Goal: Task Accomplishment & Management: Manage account settings

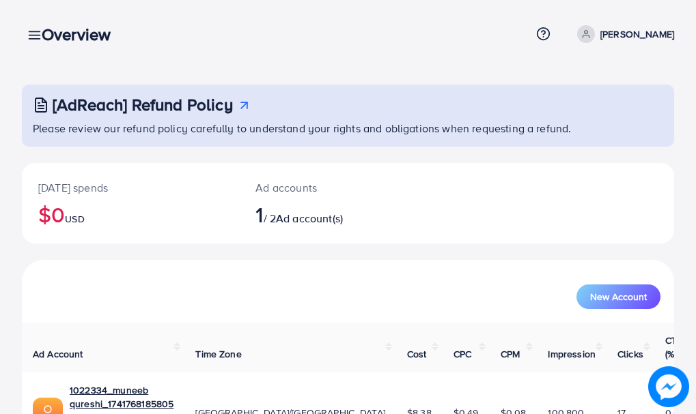
drag, startPoint x: 33, startPoint y: 23, endPoint x: 36, endPoint y: 31, distance: 8.4
click at [35, 28] on div "Overview Help Center Contact Support Term and policy About Us [PERSON_NAME] Pro…" at bounding box center [348, 34] width 652 height 37
click at [33, 33] on div "Overview" at bounding box center [82, 35] width 102 height 20
click at [37, 35] on div "Overview" at bounding box center [82, 35] width 102 height 20
click at [27, 32] on icon at bounding box center [34, 35] width 14 height 14
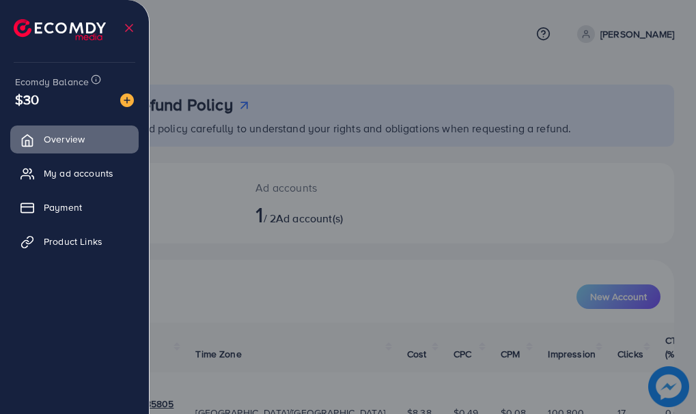
click at [347, 39] on div at bounding box center [348, 248] width 696 height 497
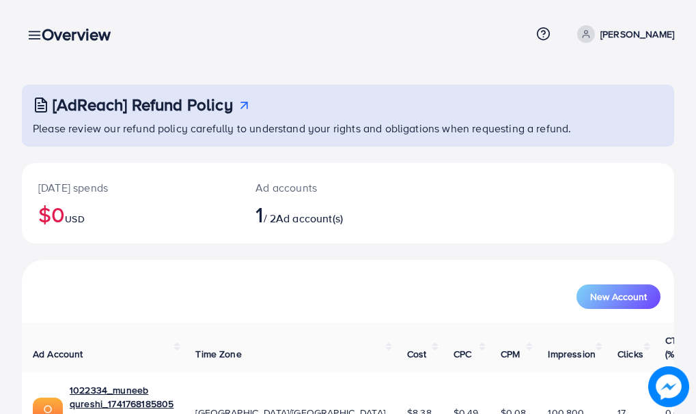
click at [33, 34] on div "Overview" at bounding box center [82, 35] width 102 height 20
click at [30, 29] on icon at bounding box center [34, 35] width 14 height 14
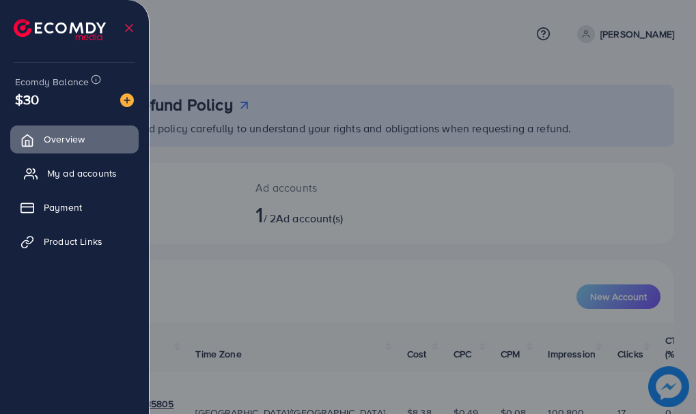
click at [67, 172] on span "My ad accounts" at bounding box center [82, 174] width 70 height 14
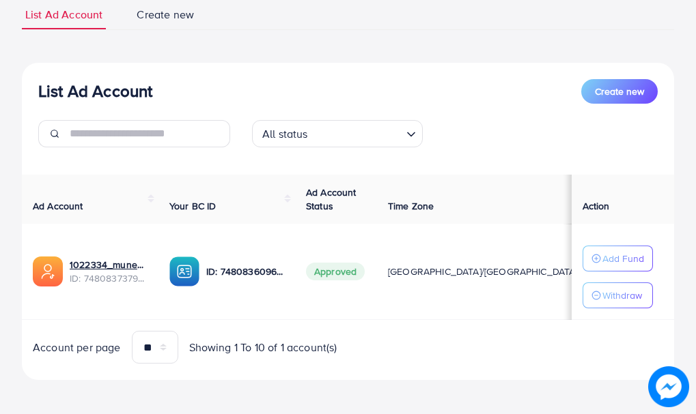
scroll to position [105, 0]
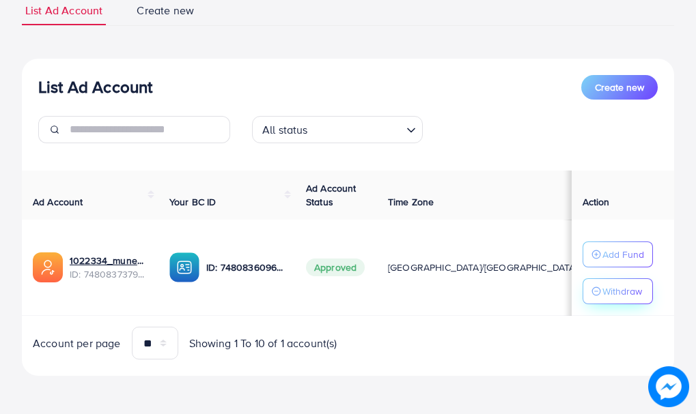
click at [602, 290] on p "Withdraw" at bounding box center [622, 291] width 40 height 16
click at [592, 289] on circle "button" at bounding box center [596, 291] width 8 height 8
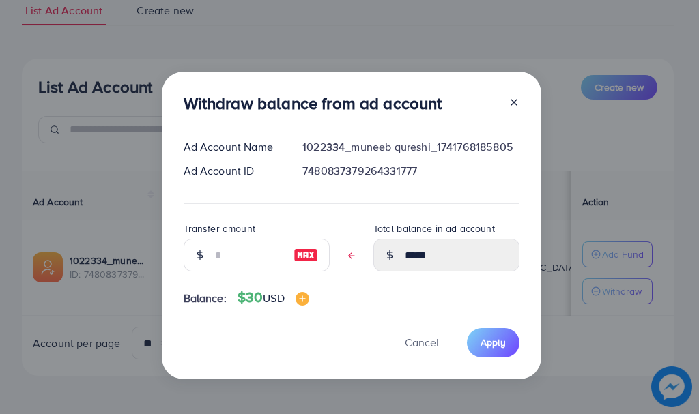
click at [511, 100] on icon at bounding box center [514, 102] width 11 height 11
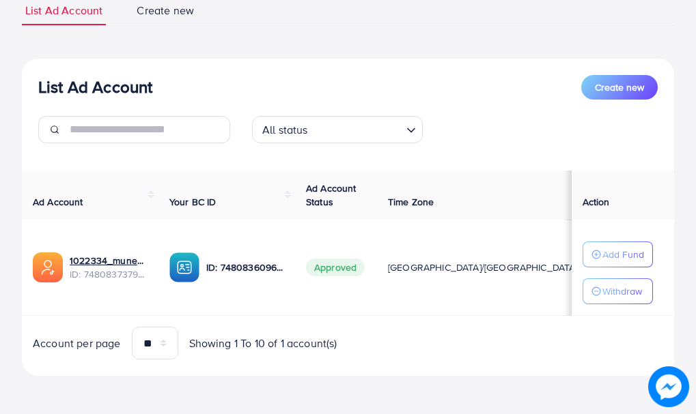
click at [358, 262] on span "Approved" at bounding box center [335, 268] width 59 height 18
drag, startPoint x: 358, startPoint y: 262, endPoint x: 348, endPoint y: 263, distance: 10.9
click at [358, 262] on span "Approved" at bounding box center [335, 268] width 59 height 18
click at [269, 264] on p "ID: 7480836096176308225" at bounding box center [245, 267] width 78 height 16
click at [239, 271] on p "ID: 7480836096176308225" at bounding box center [245, 267] width 78 height 16
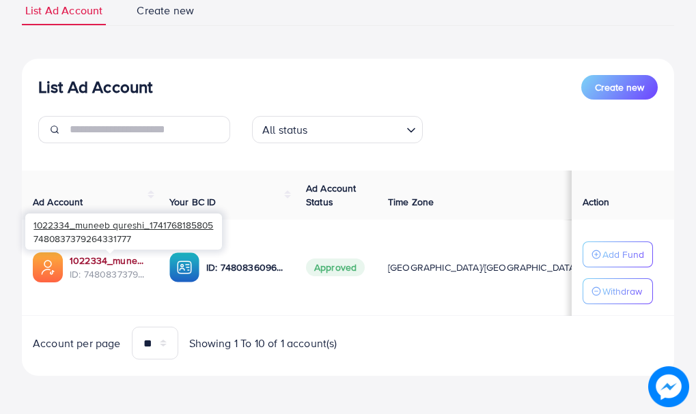
click at [102, 265] on link "1022334_muneeb qureshi_1741768185805" at bounding box center [109, 261] width 78 height 14
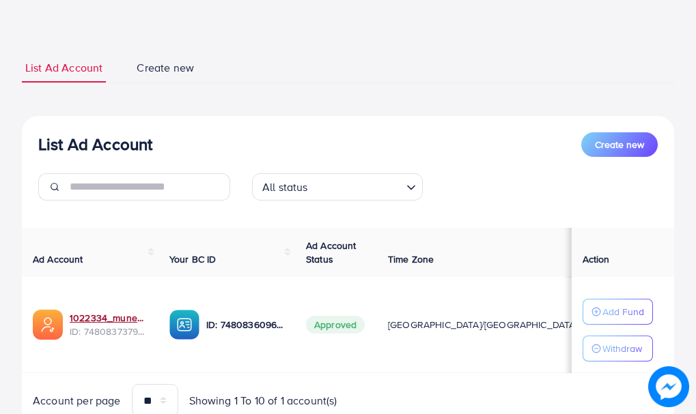
scroll to position [0, 0]
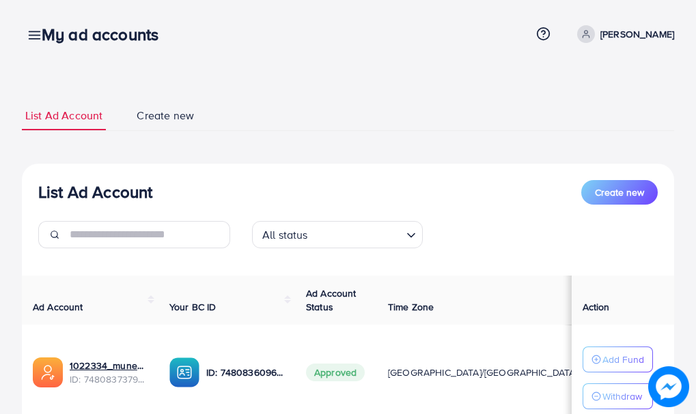
click at [36, 32] on div "My ad accounts" at bounding box center [106, 35] width 150 height 20
click at [28, 41] on icon at bounding box center [34, 35] width 14 height 14
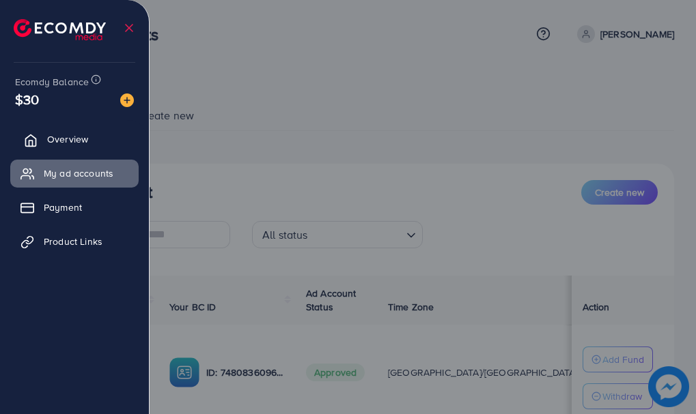
click at [75, 136] on span "Overview" at bounding box center [67, 139] width 41 height 14
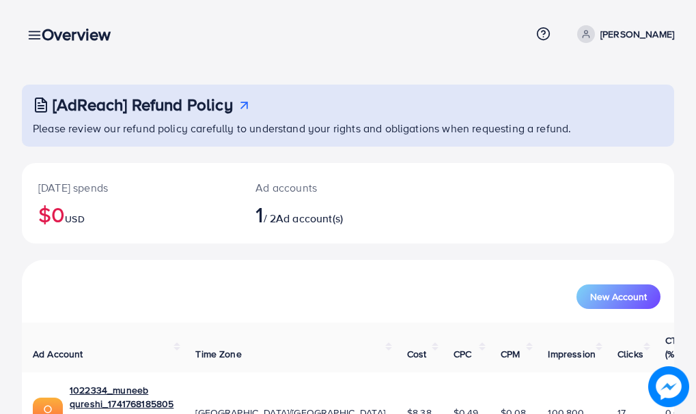
click at [611, 32] on p "[PERSON_NAME]" at bounding box center [637, 34] width 74 height 16
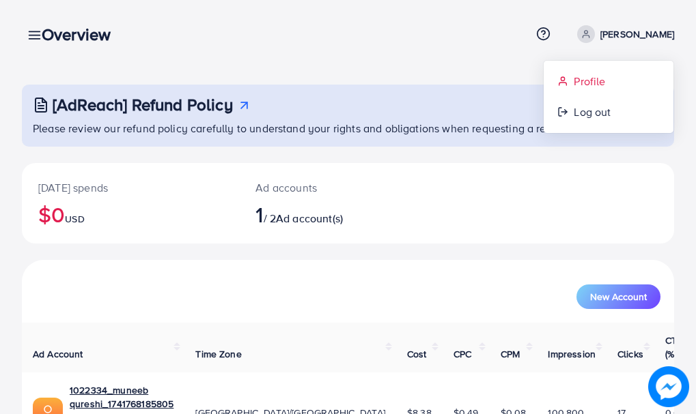
click at [615, 79] on link "Profile" at bounding box center [609, 81] width 130 height 31
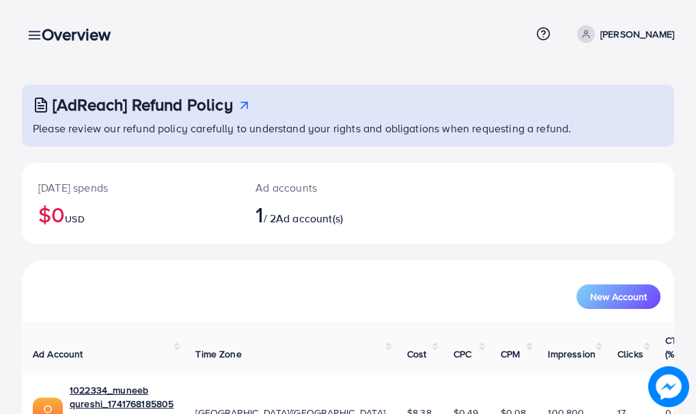
select select "********"
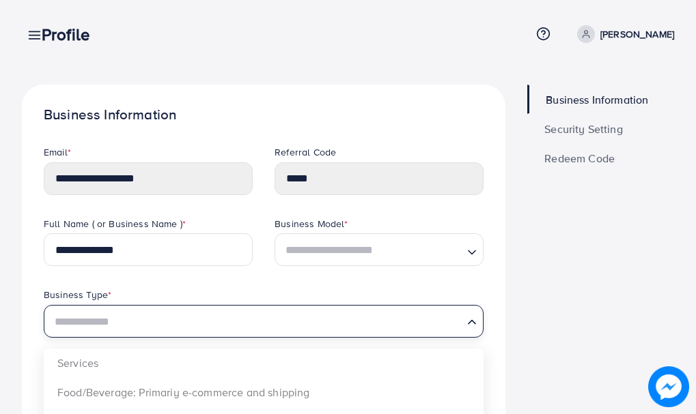
click at [150, 311] on div "Search for option" at bounding box center [255, 320] width 414 height 23
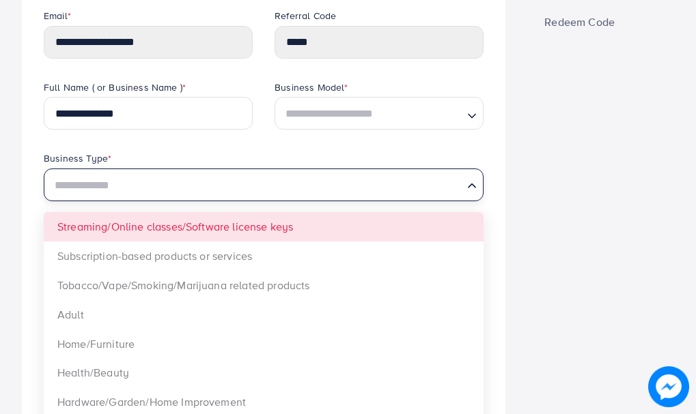
scroll to position [273, 0]
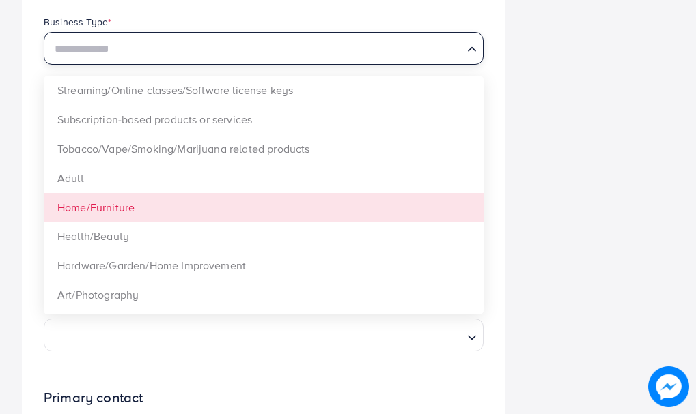
click at [7, 251] on div "**********" at bounding box center [348, 266] width 696 height 1078
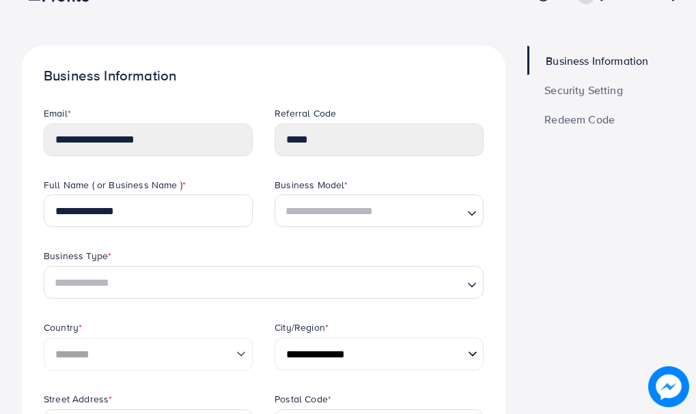
scroll to position [0, 0]
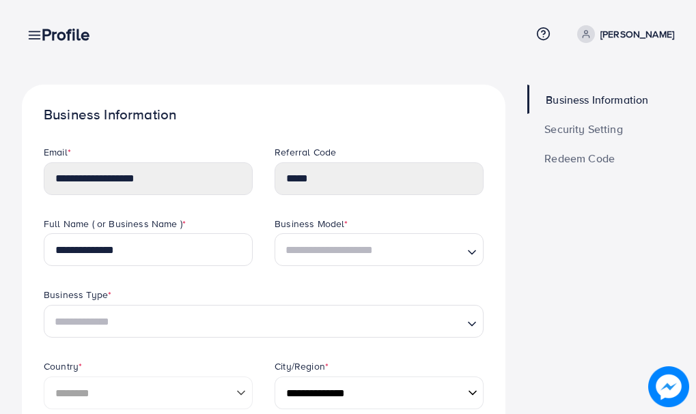
click at [586, 133] on span "Security Setting" at bounding box center [583, 129] width 79 height 11
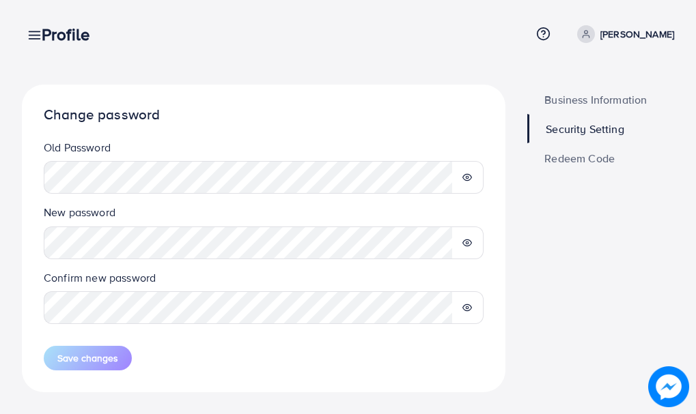
click at [465, 180] on icon at bounding box center [467, 178] width 10 height 10
click at [471, 244] on icon at bounding box center [467, 243] width 9 height 6
click at [468, 298] on div at bounding box center [467, 308] width 32 height 33
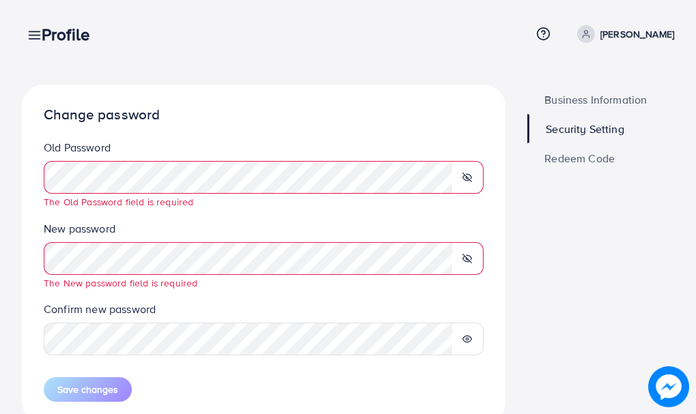
click at [582, 95] on span "Business Information" at bounding box center [595, 99] width 102 height 11
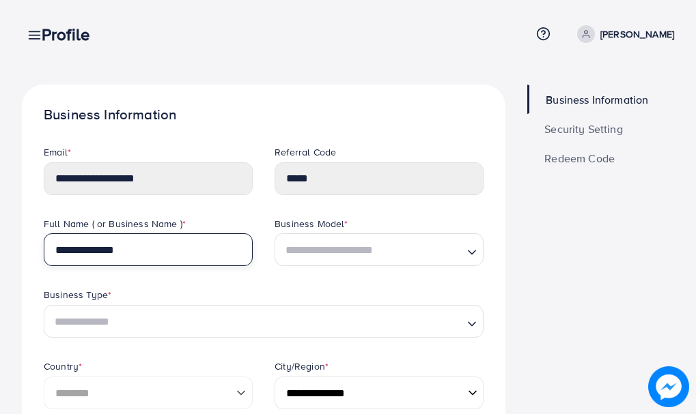
click at [132, 255] on input "**********" at bounding box center [148, 250] width 209 height 33
click at [375, 214] on div "Referral Code *****" at bounding box center [379, 181] width 231 height 72
click at [610, 38] on p "[PERSON_NAME]" at bounding box center [637, 34] width 74 height 16
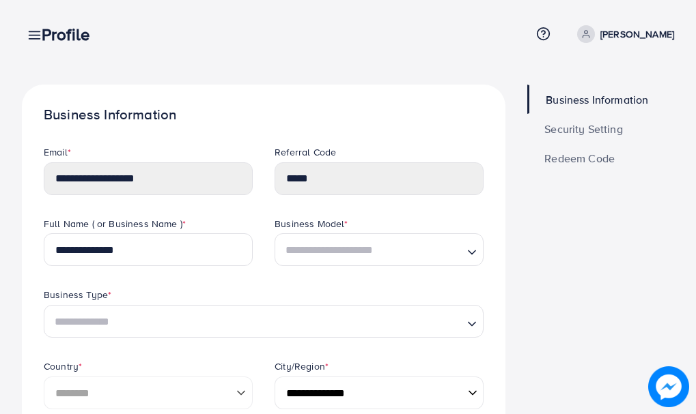
click at [31, 36] on div "Profile" at bounding box center [71, 35] width 81 height 20
click at [34, 33] on div "Profile" at bounding box center [71, 35] width 81 height 20
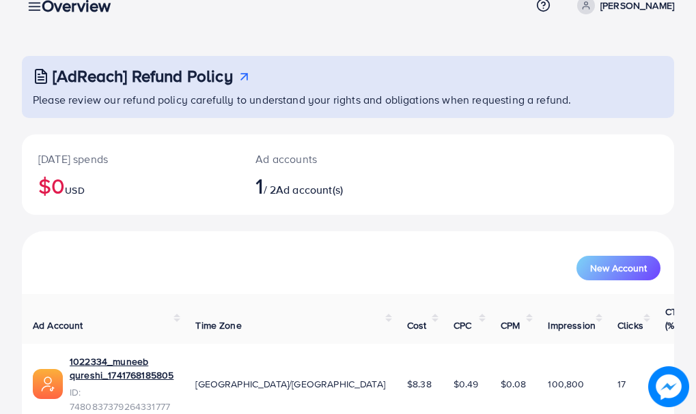
scroll to position [55, 0]
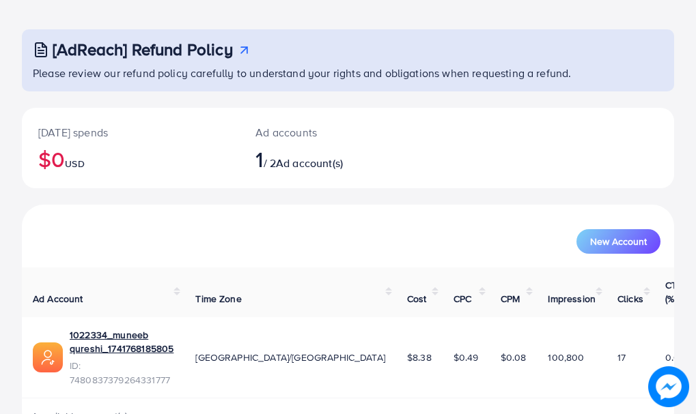
click at [302, 163] on span "Ad account(s)" at bounding box center [309, 163] width 67 height 15
click at [339, 163] on span "Ad account(s)" at bounding box center [309, 163] width 67 height 15
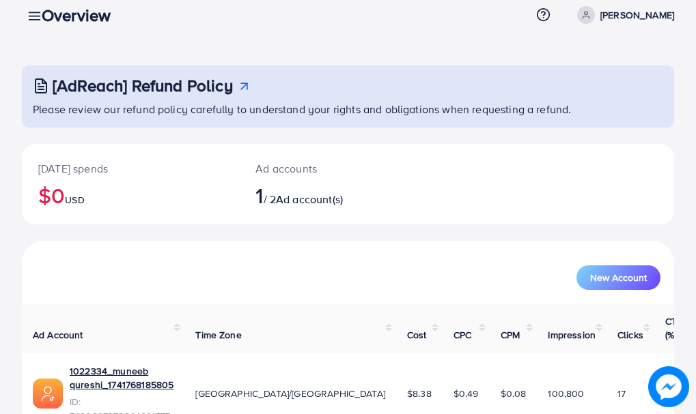
scroll to position [0, 0]
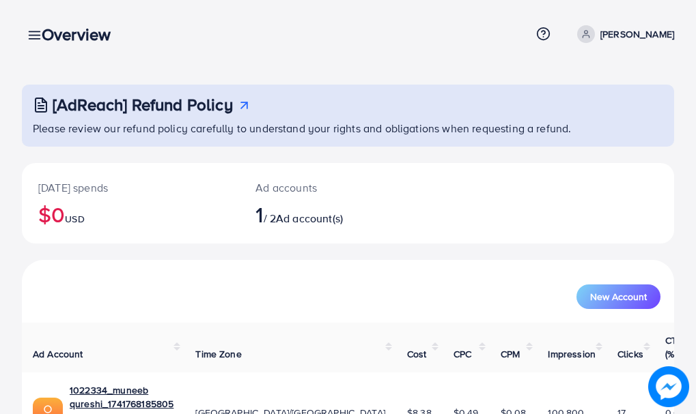
click at [32, 32] on div "Overview" at bounding box center [82, 35] width 102 height 20
click at [27, 32] on icon at bounding box center [34, 35] width 14 height 14
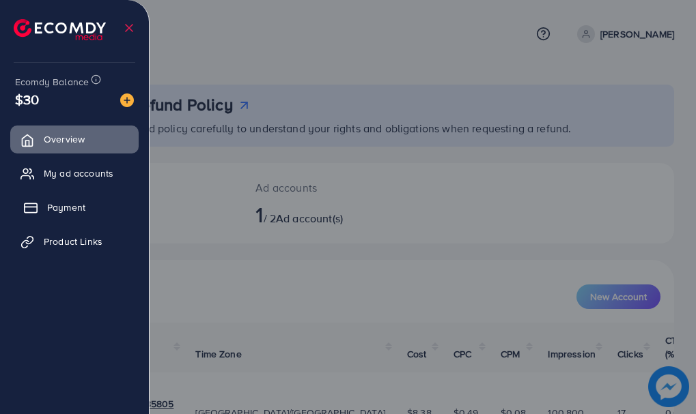
click at [58, 212] on span "Payment" at bounding box center [66, 208] width 38 height 14
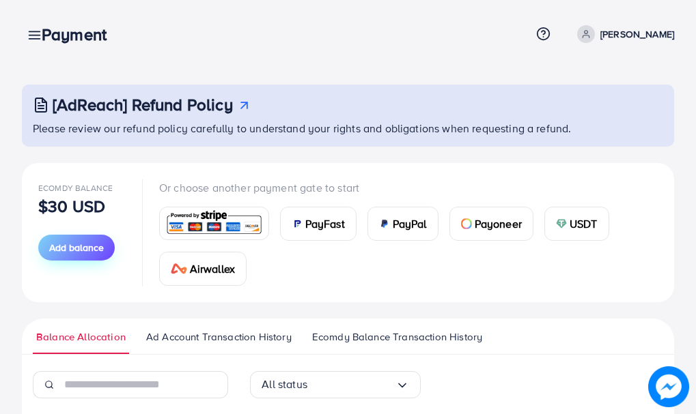
click at [72, 248] on span "Add balance" at bounding box center [76, 248] width 55 height 14
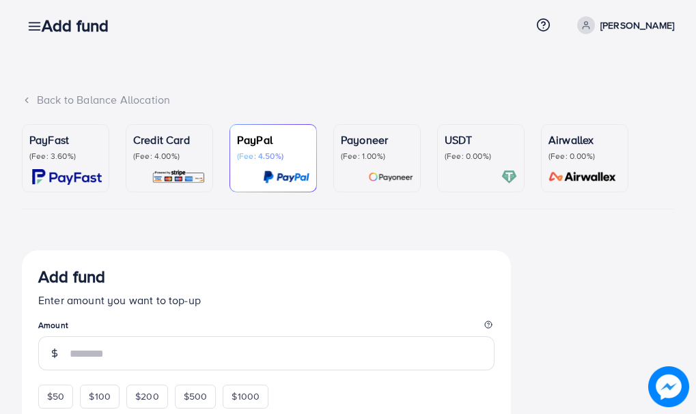
scroll to position [68, 0]
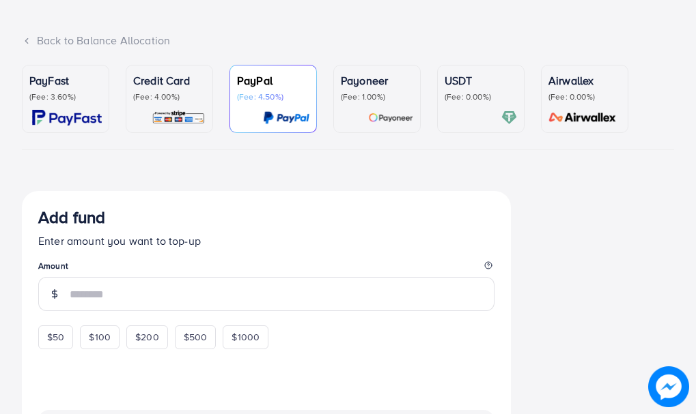
click at [183, 104] on div "Credit Card (Fee: 4.00%)" at bounding box center [169, 98] width 72 height 53
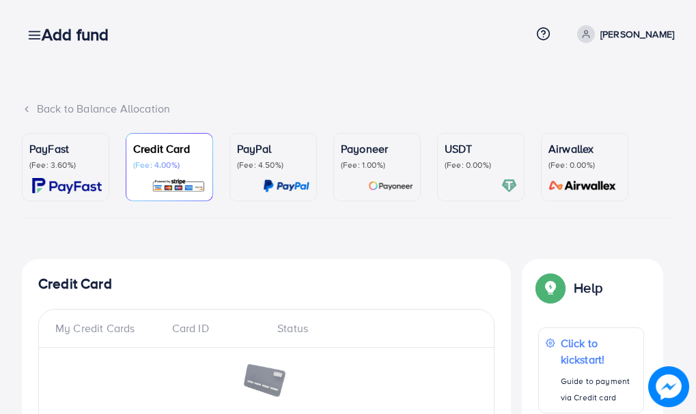
click at [327, 79] on div "Back to Balance Allocation PayFast (Fee: 3.60%) Credit Card (Fee: 4.00%) PayPal…" at bounding box center [348, 335] width 696 height 670
click at [26, 34] on link at bounding box center [32, 34] width 20 height 17
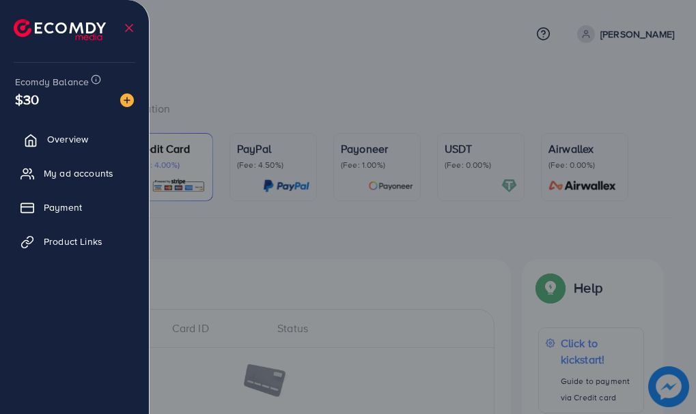
click at [59, 142] on span "Overview" at bounding box center [67, 139] width 41 height 14
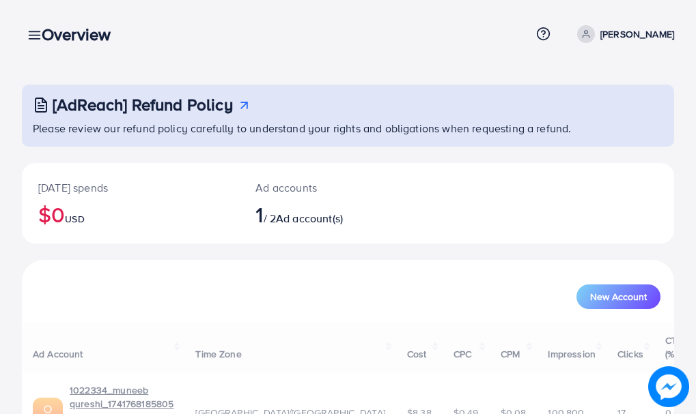
click at [601, 26] on link "[PERSON_NAME]" at bounding box center [623, 34] width 102 height 18
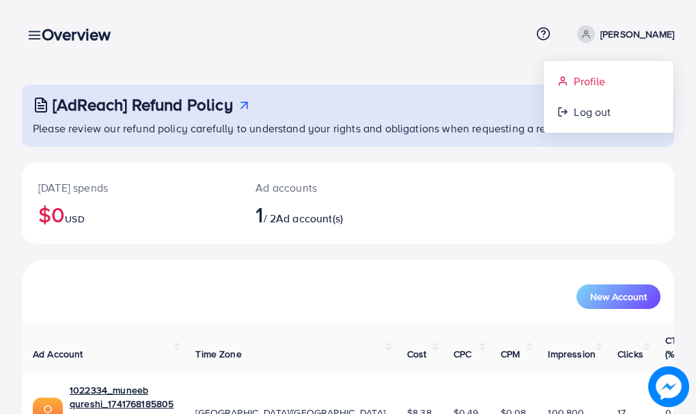
click at [608, 69] on link "Profile" at bounding box center [609, 81] width 130 height 31
select select "********"
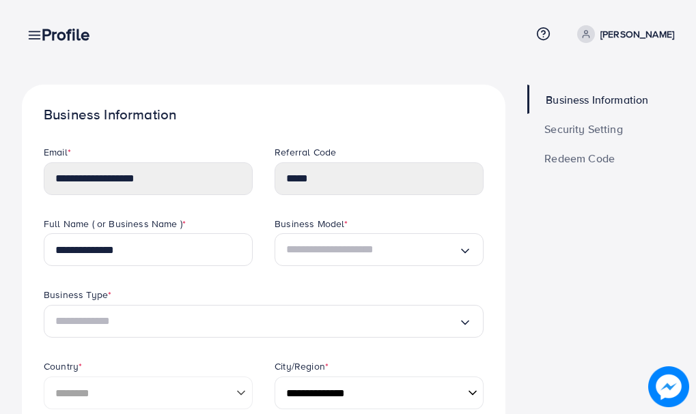
click at [658, 384] on img at bounding box center [668, 387] width 41 height 41
drag, startPoint x: 176, startPoint y: 250, endPoint x: 1, endPoint y: 261, distance: 175.8
type input "**********"
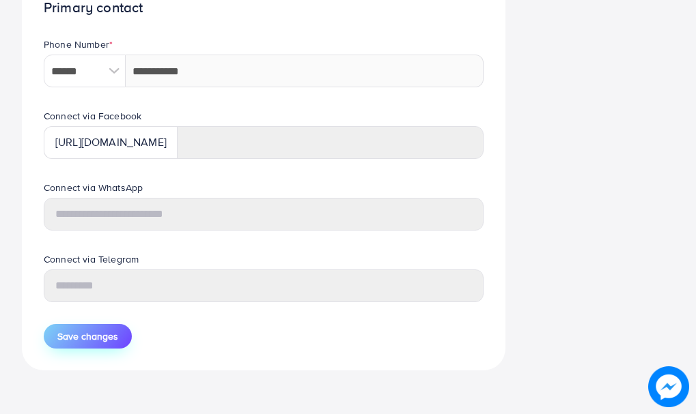
click at [105, 334] on span "Save changes" at bounding box center [87, 337] width 61 height 14
